Goal: Find specific page/section: Find specific page/section

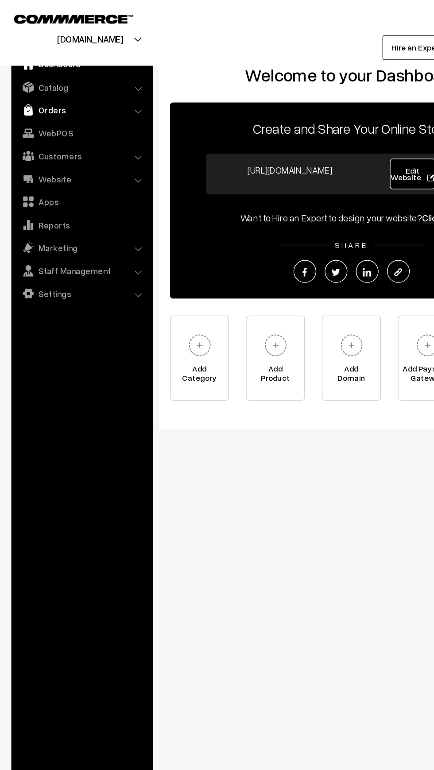
click at [30, 82] on link "Orders" at bounding box center [63, 86] width 105 height 16
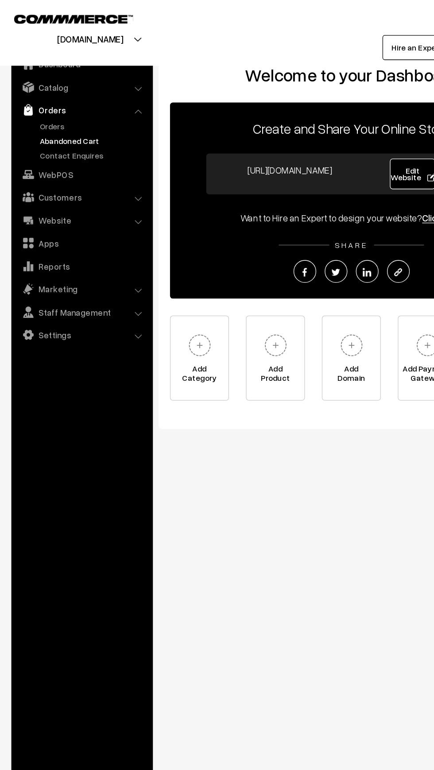
click at [32, 107] on link "Abandoned Cart" at bounding box center [73, 109] width 88 height 9
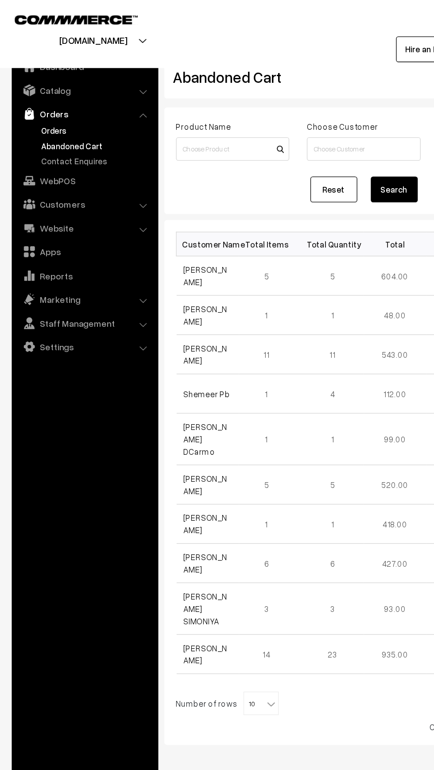
click at [38, 96] on link "Orders" at bounding box center [73, 98] width 88 height 9
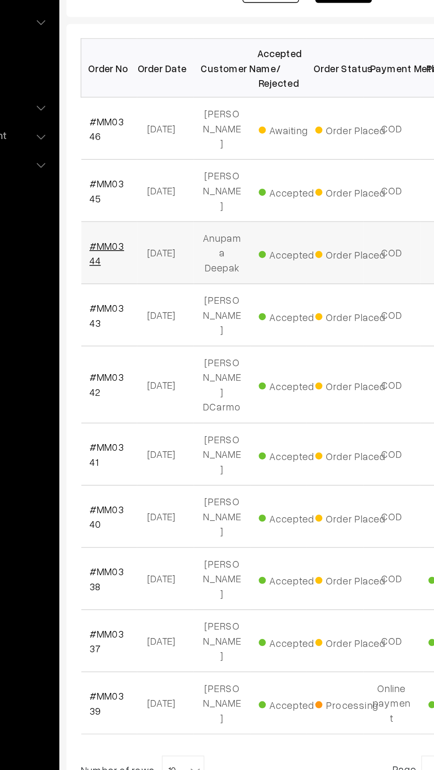
click at [145, 310] on link "#MM0344" at bounding box center [150, 318] width 22 height 17
